Goal: Information Seeking & Learning: Learn about a topic

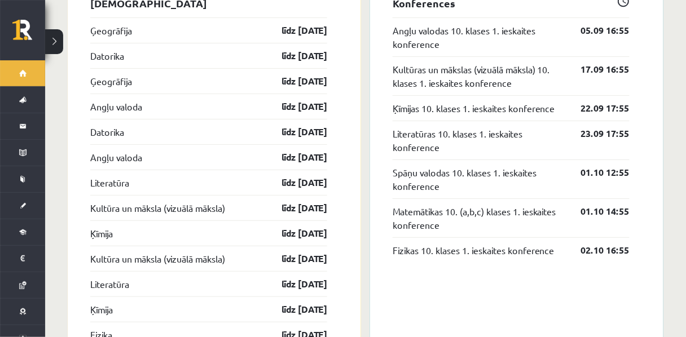
scroll to position [1074, 0]
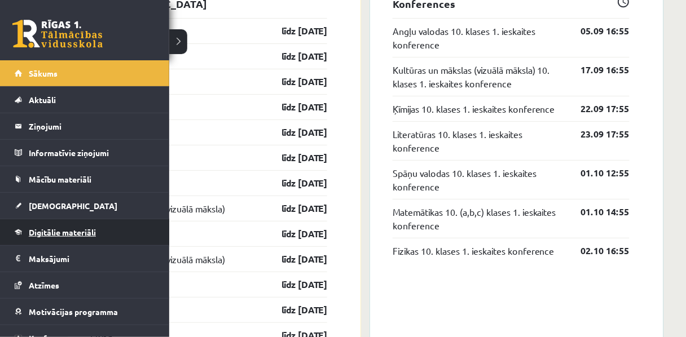
click at [39, 238] on link "Digitālie materiāli" at bounding box center [85, 233] width 141 height 26
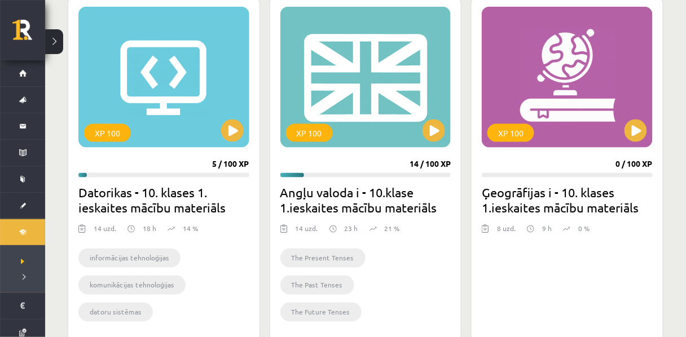
scroll to position [326, 0]
click at [437, 133] on button at bounding box center [434, 131] width 23 height 23
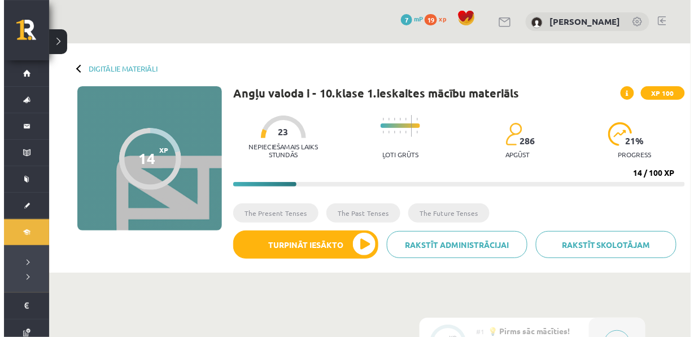
scroll to position [133, 0]
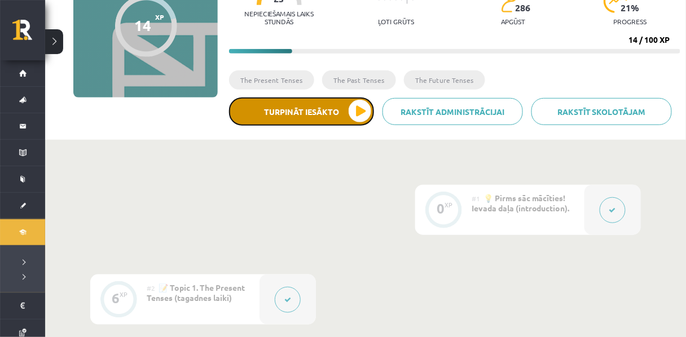
click at [311, 120] on button "Turpināt iesākto" at bounding box center [301, 112] width 145 height 28
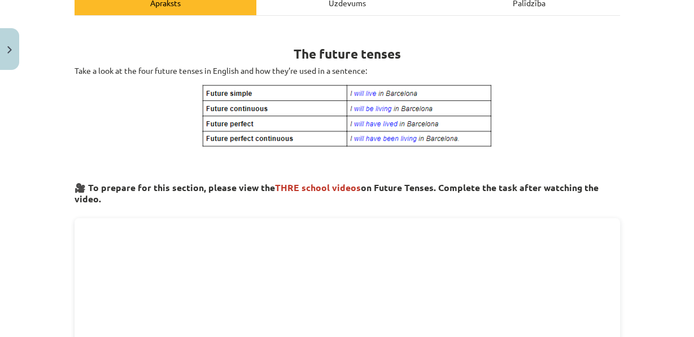
scroll to position [176, 0]
click at [74, 137] on p at bounding box center [346, 116] width 545 height 65
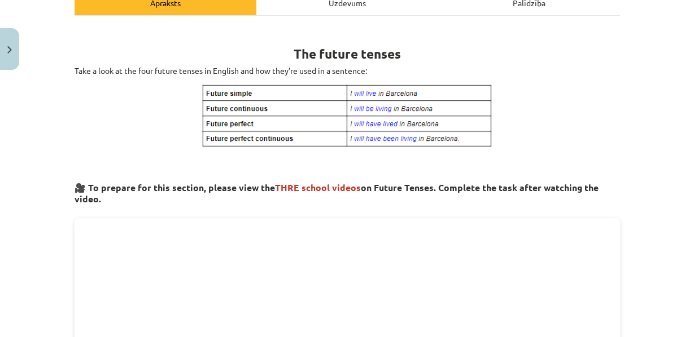
click at [610, 167] on p at bounding box center [346, 161] width 545 height 12
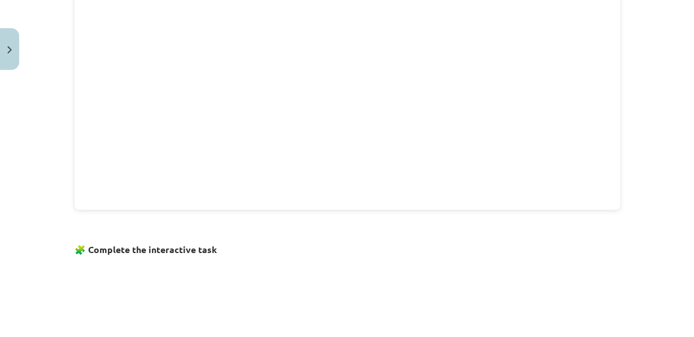
scroll to position [841, 0]
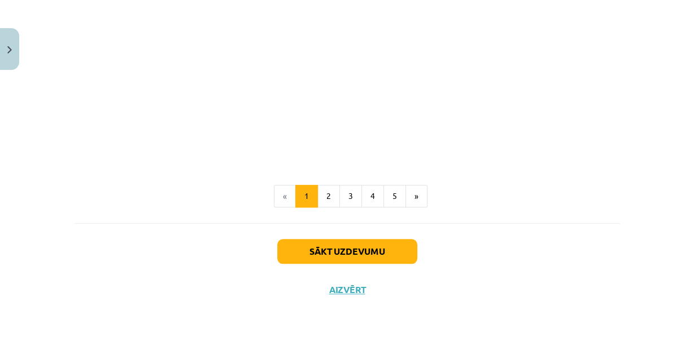
click at [278, 196] on li "«" at bounding box center [285, 196] width 22 height 23
click at [280, 186] on li "«" at bounding box center [285, 196] width 22 height 23
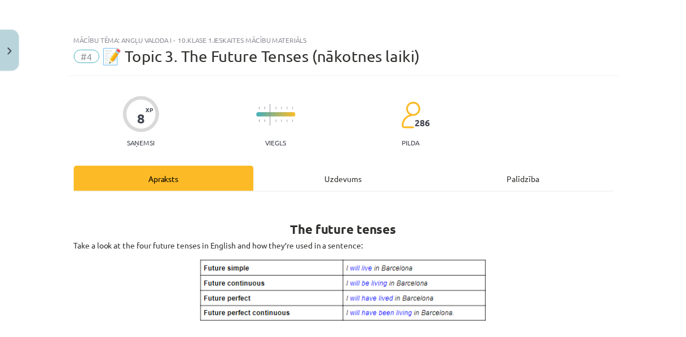
scroll to position [1, 0]
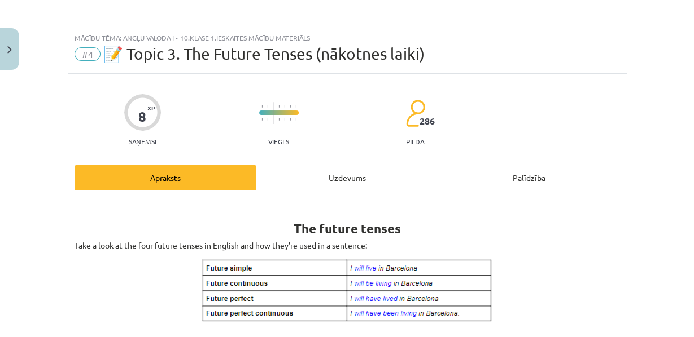
click at [110, 62] on span "📝 Topic 3. The Future Tenses (nākotnes laiki)" at bounding box center [263, 54] width 321 height 19
click at [80, 53] on span "#4" at bounding box center [87, 54] width 26 height 14
click at [8, 64] on button "Close" at bounding box center [9, 49] width 19 height 42
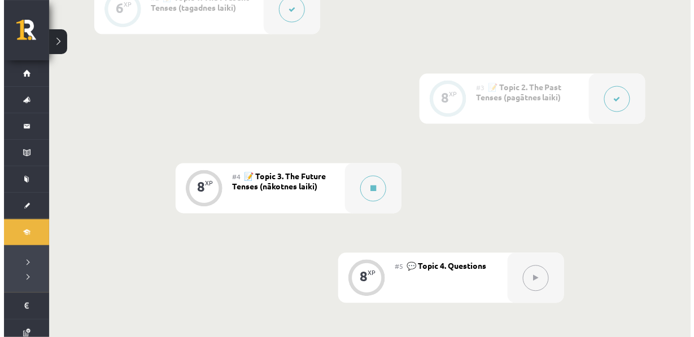
scroll to position [429, 0]
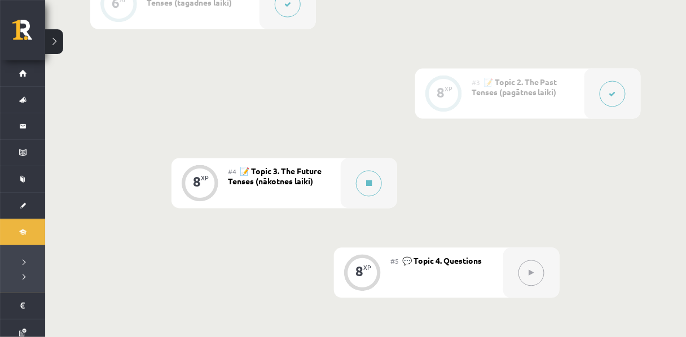
click at [591, 112] on div at bounding box center [613, 94] width 56 height 50
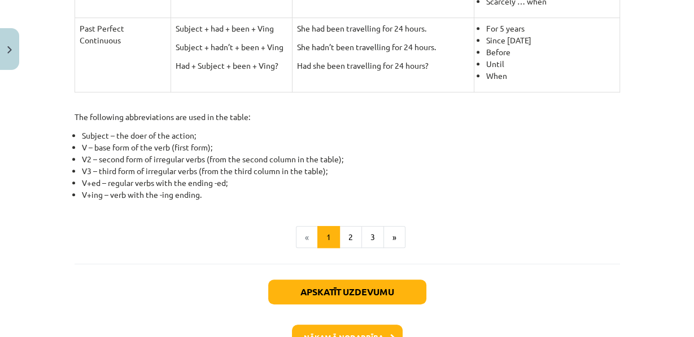
scroll to position [700, 0]
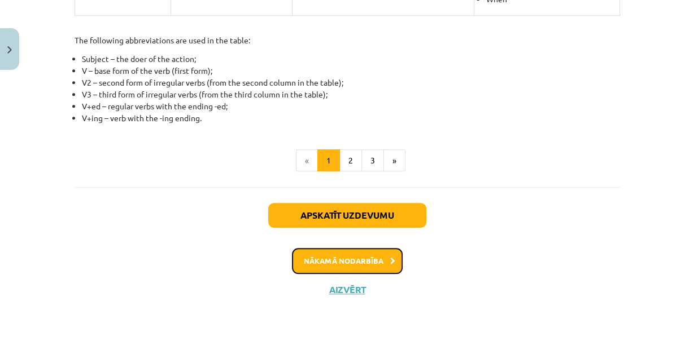
click at [369, 255] on button "Nākamā nodarbība" at bounding box center [347, 261] width 111 height 26
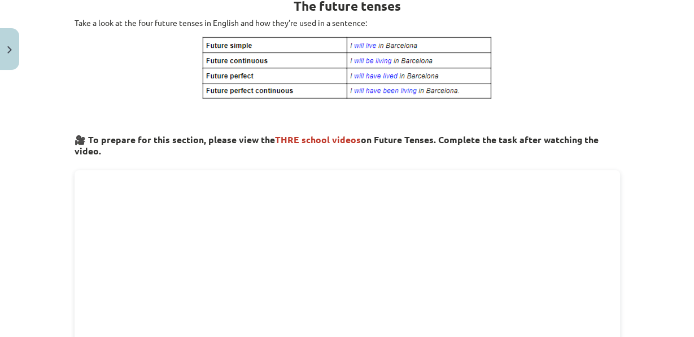
scroll to position [225, 0]
